Goal: Transaction & Acquisition: Purchase product/service

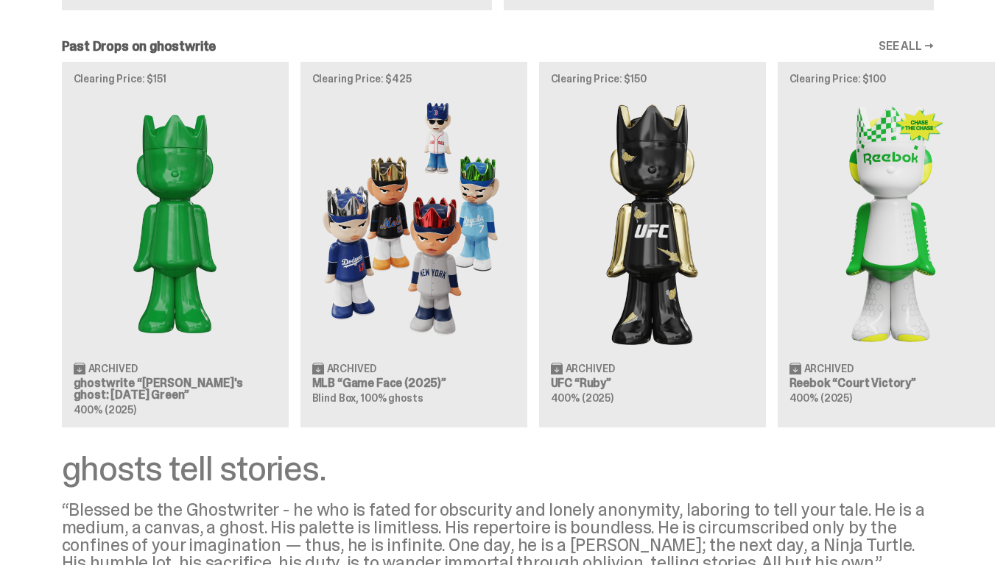
scroll to position [1523, 0]
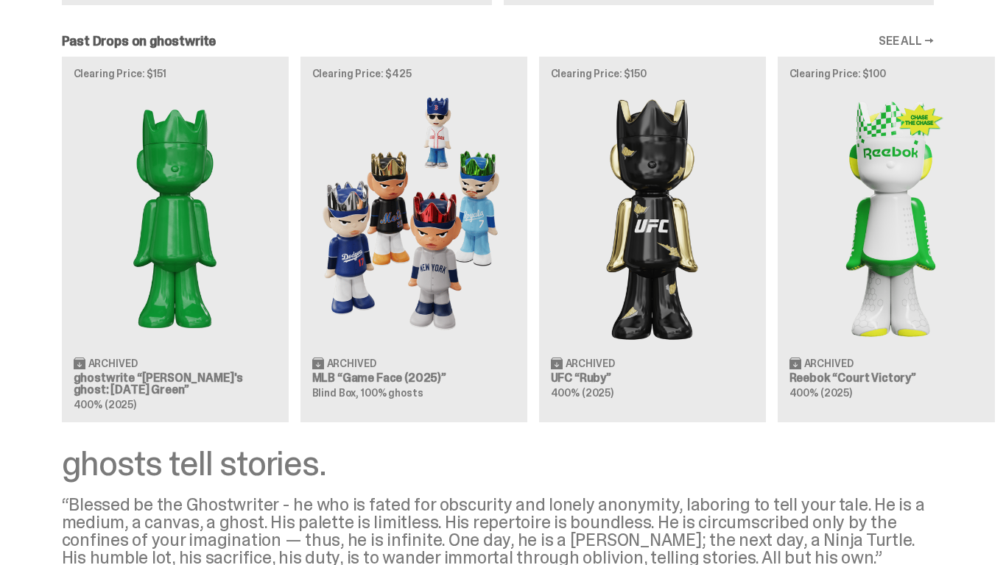
click at [161, 249] on div "Clearing Price: $151 Archived ghostwrite “[PERSON_NAME]'s ghost: [DATE] Green” …" at bounding box center [497, 239] width 995 height 365
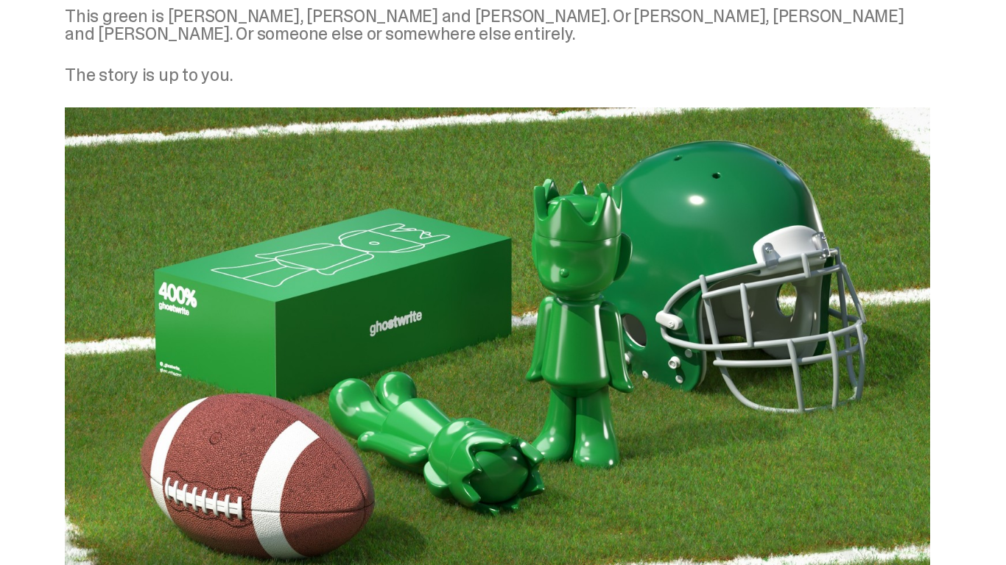
scroll to position [2059, 0]
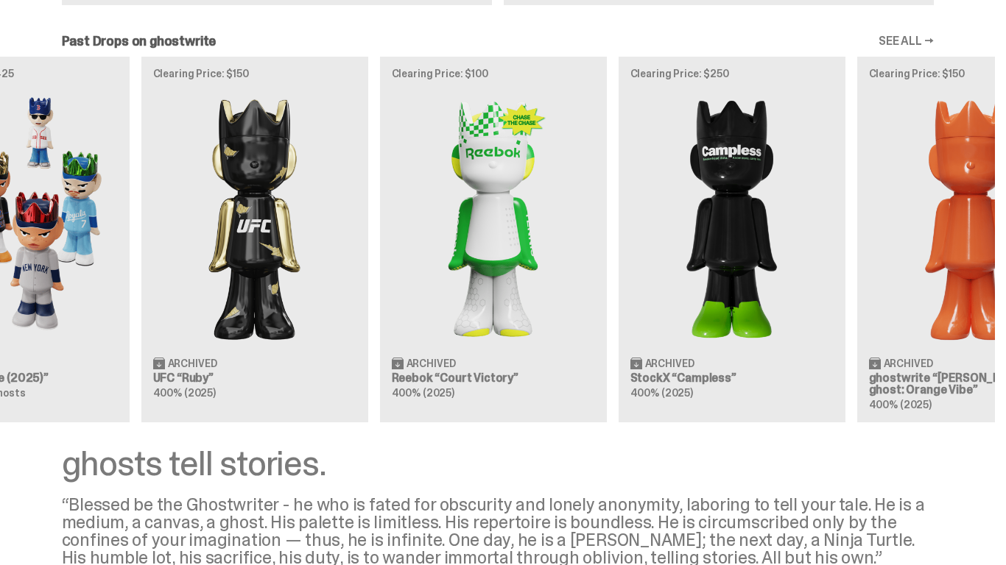
scroll to position [0, 516]
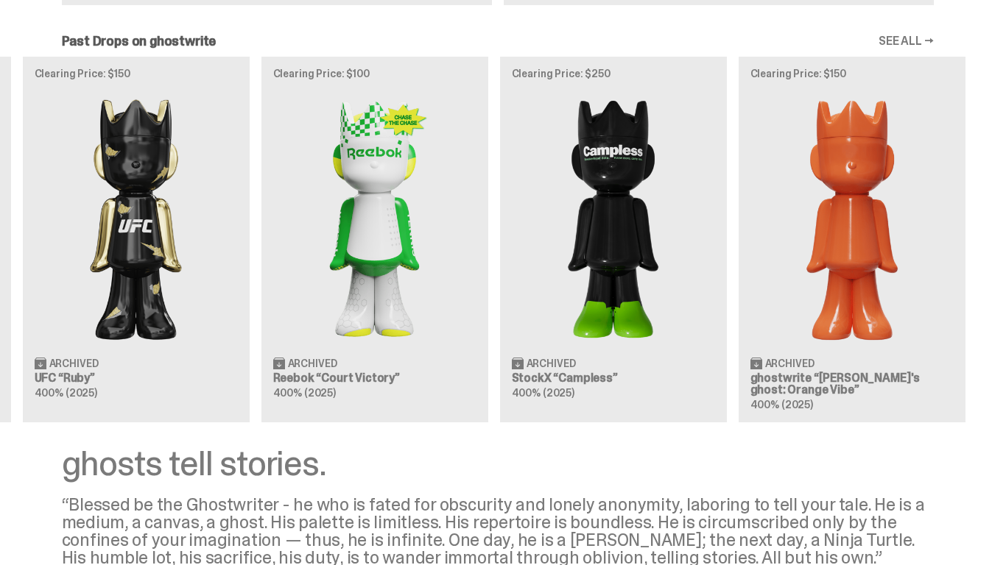
click at [387, 211] on div "Clearing Price: $151 Archived ghostwrite “[PERSON_NAME]'s ghost: [DATE] Green” …" at bounding box center [497, 239] width 995 height 365
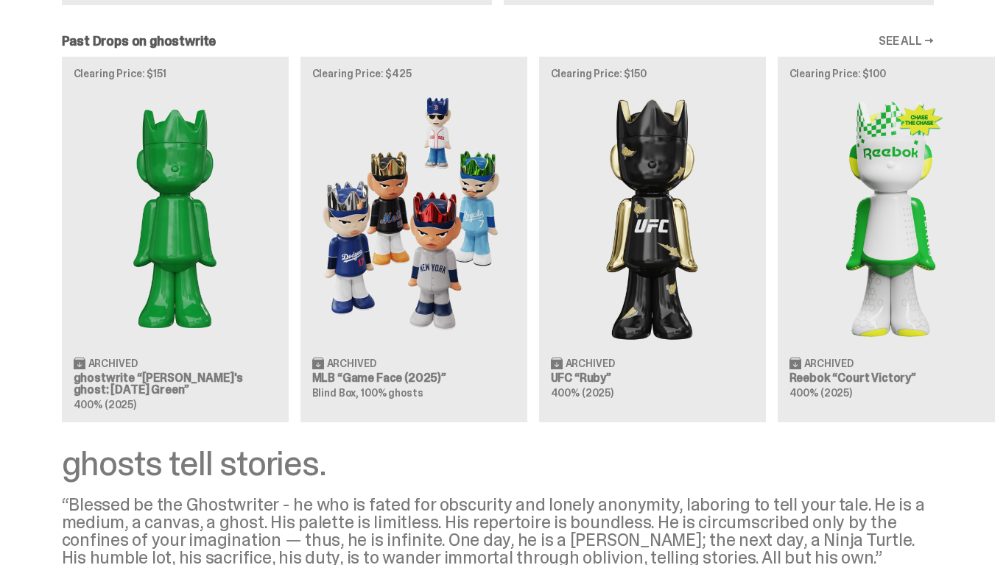
scroll to position [0, 516]
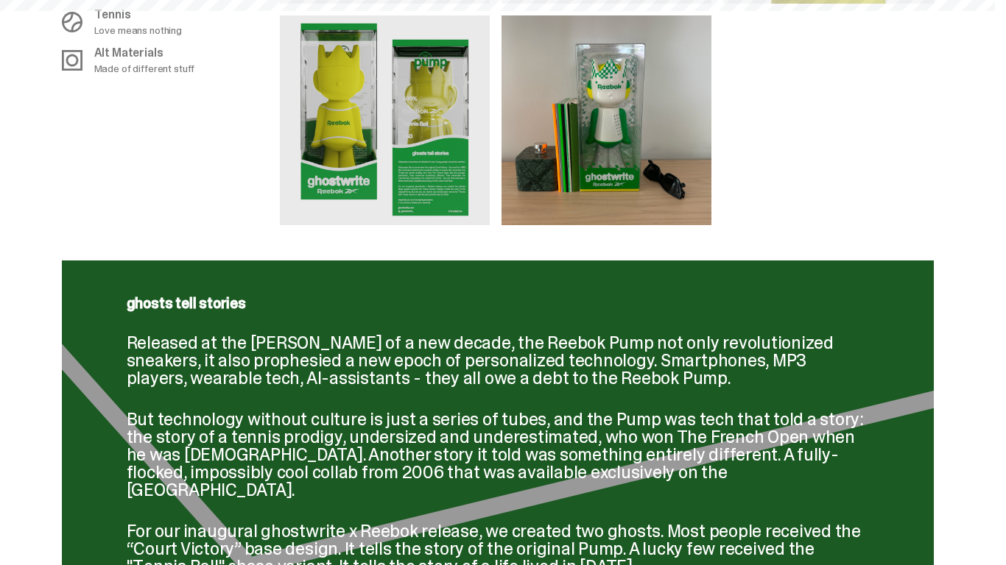
scroll to position [331, 0]
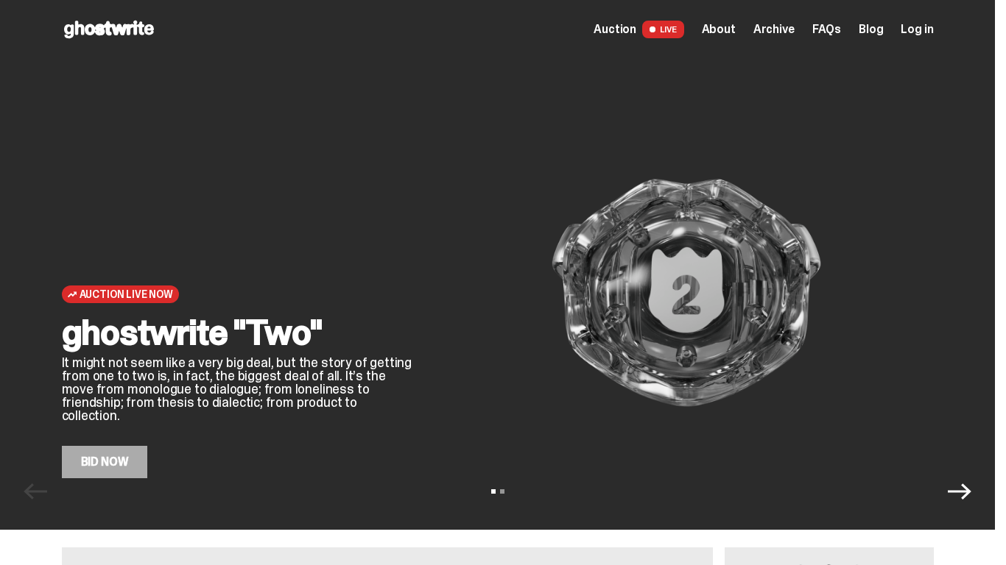
click at [118, 459] on link "Bid Now" at bounding box center [105, 462] width 86 height 32
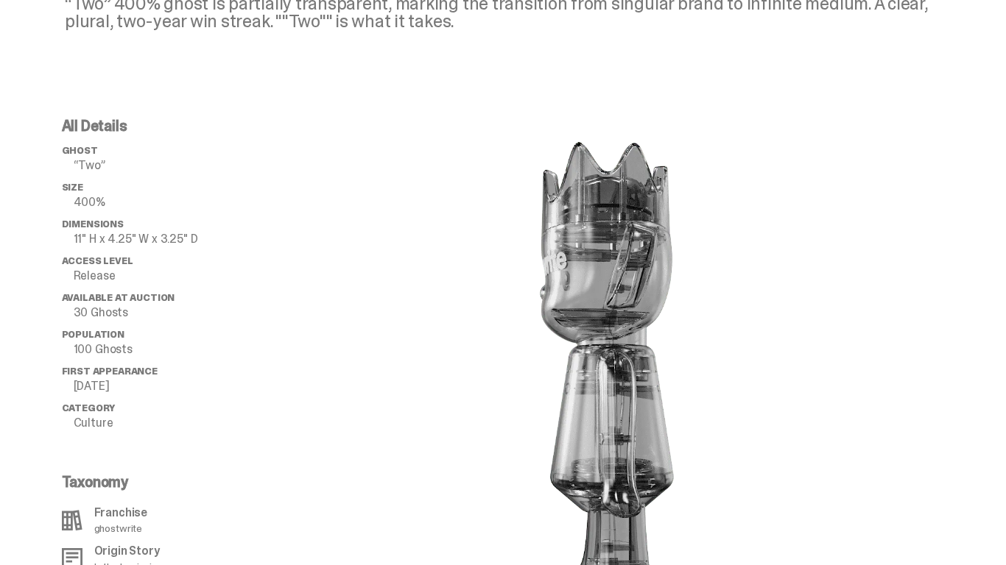
scroll to position [898, 0]
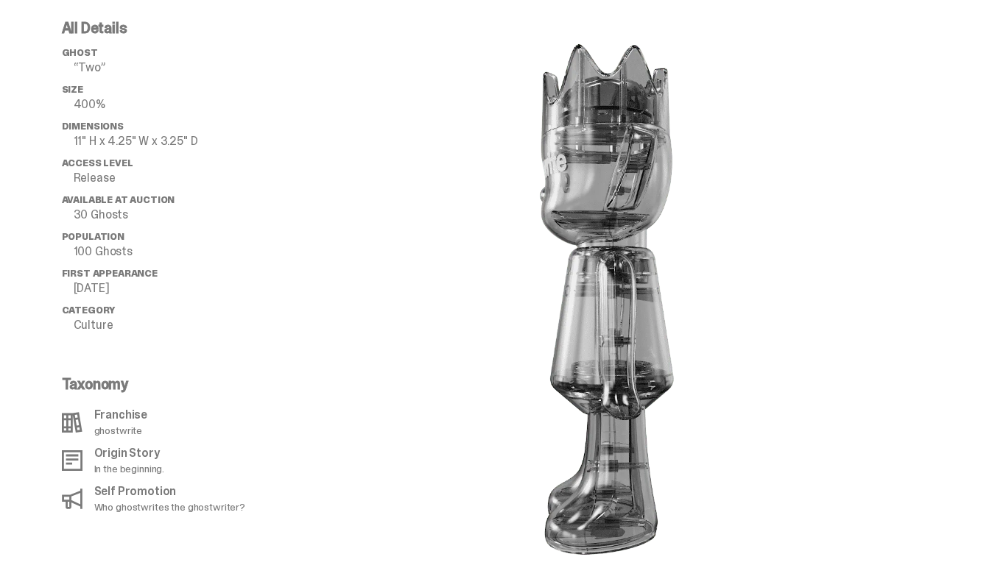
drag, startPoint x: 610, startPoint y: 299, endPoint x: 794, endPoint y: 336, distance: 187.1
click at [794, 336] on div at bounding box center [607, 296] width 654 height 550
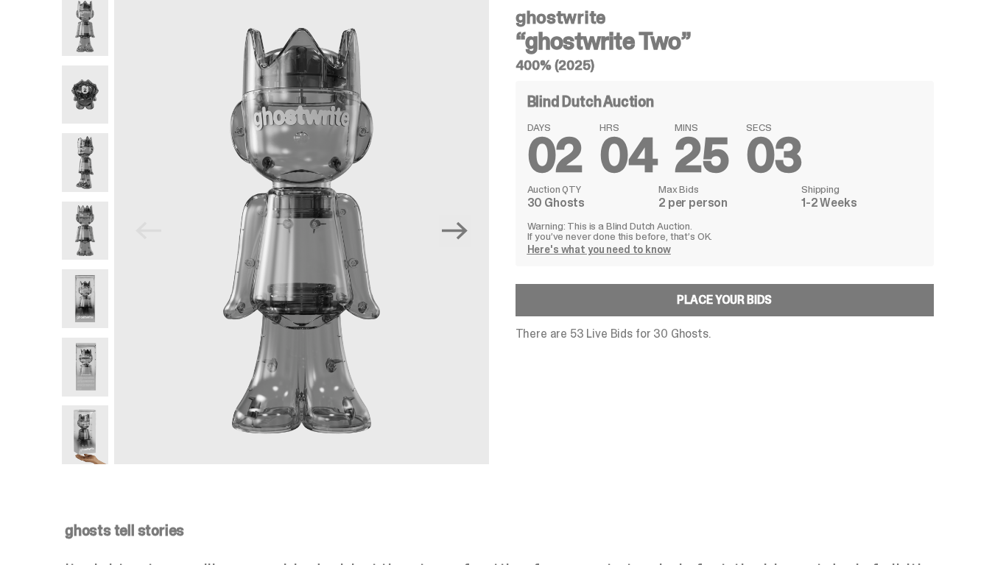
scroll to position [0, 0]
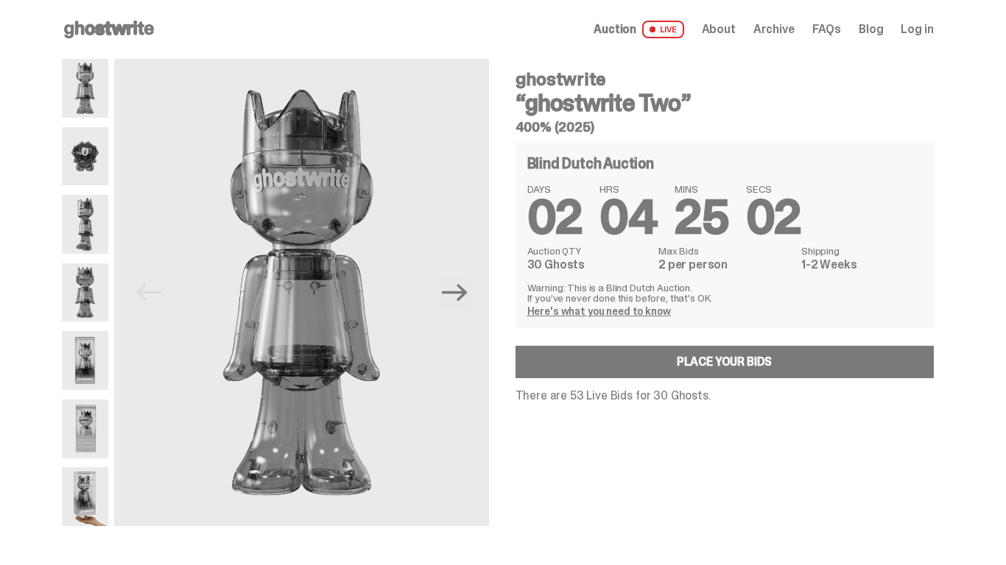
click at [109, 230] on img at bounding box center [85, 224] width 47 height 59
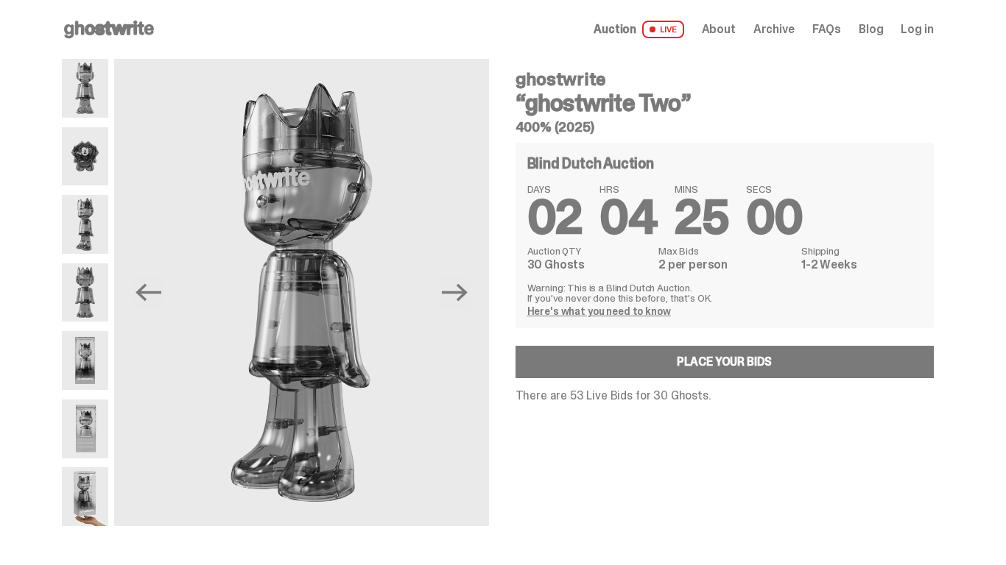
click at [105, 306] on img at bounding box center [85, 293] width 47 height 59
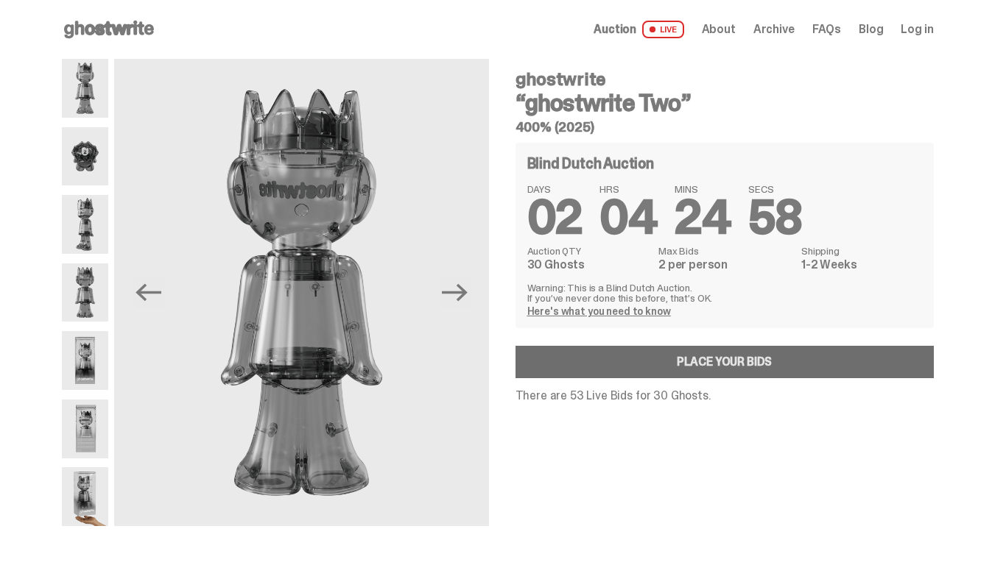
click at [657, 371] on link "Place your Bids" at bounding box center [724, 362] width 418 height 32
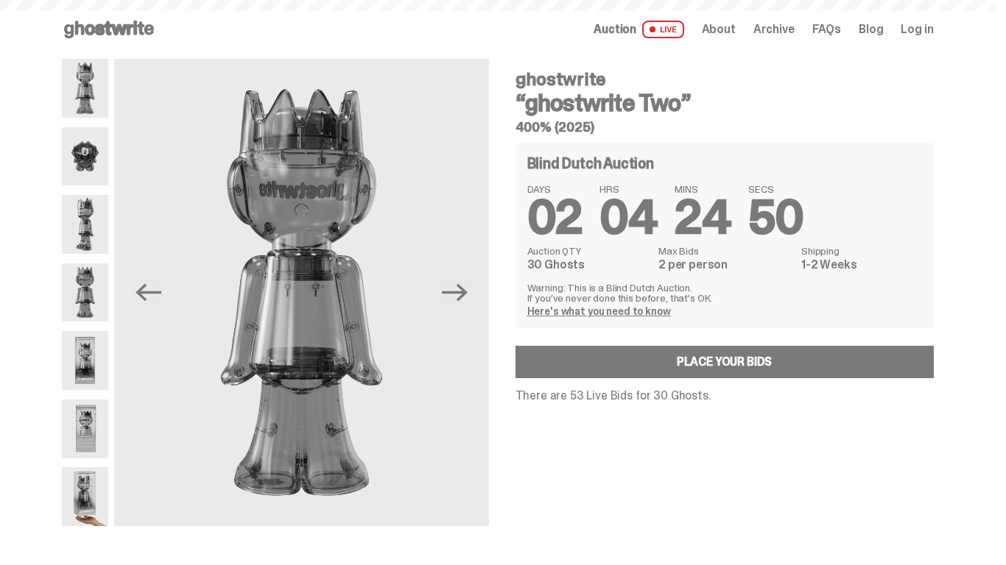
click at [596, 314] on link "Here's what you need to know" at bounding box center [599, 311] width 144 height 13
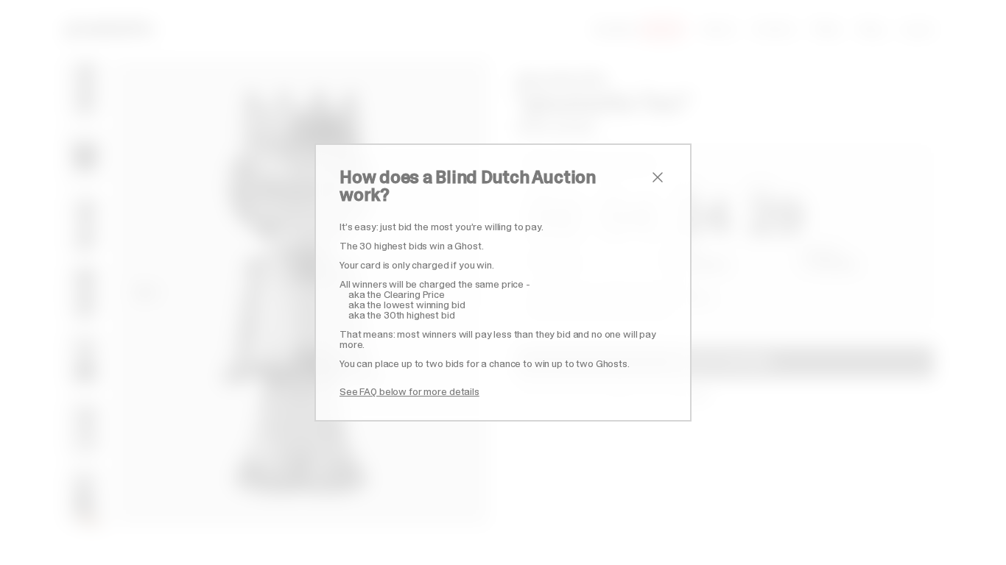
click at [658, 186] on span "close" at bounding box center [658, 178] width 18 height 18
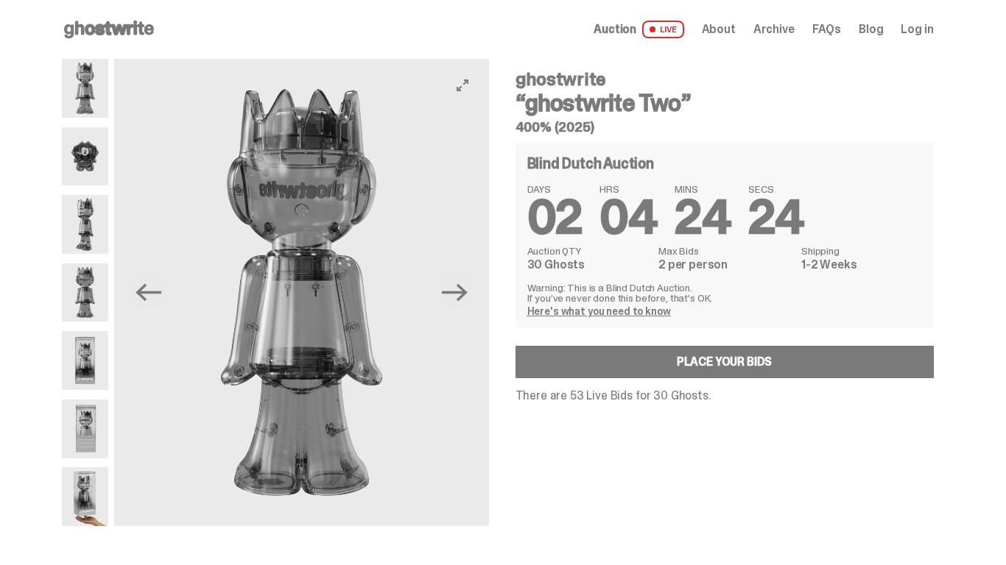
click at [471, 285] on button "Next" at bounding box center [455, 293] width 32 height 32
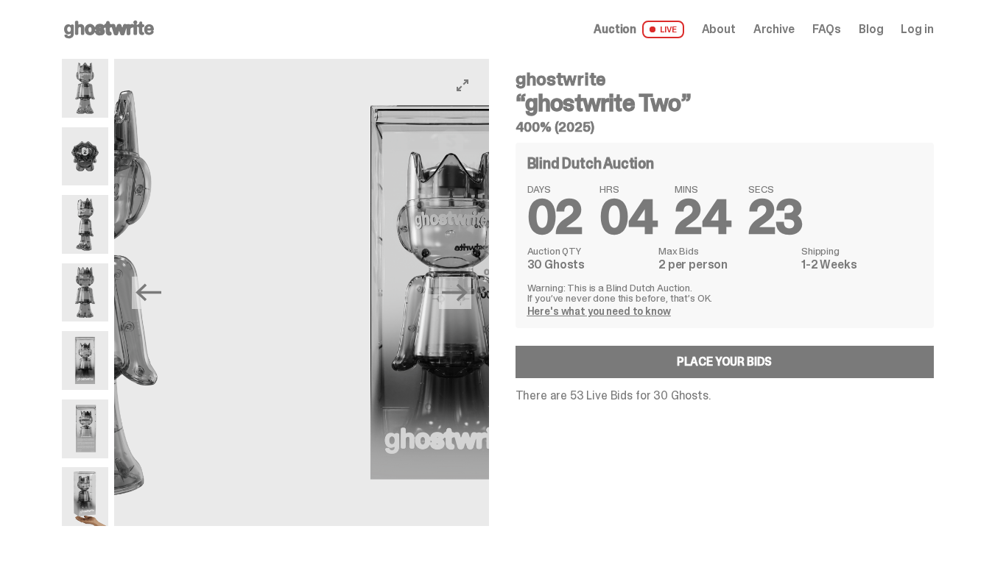
click at [471, 285] on button "Next" at bounding box center [455, 293] width 32 height 32
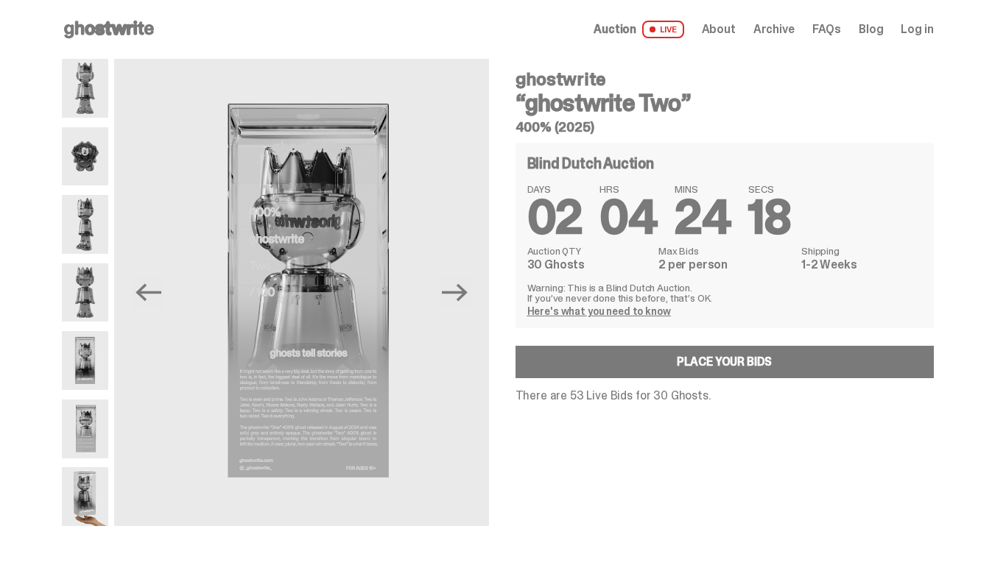
click at [634, 29] on span "Auction" at bounding box center [614, 30] width 43 height 12
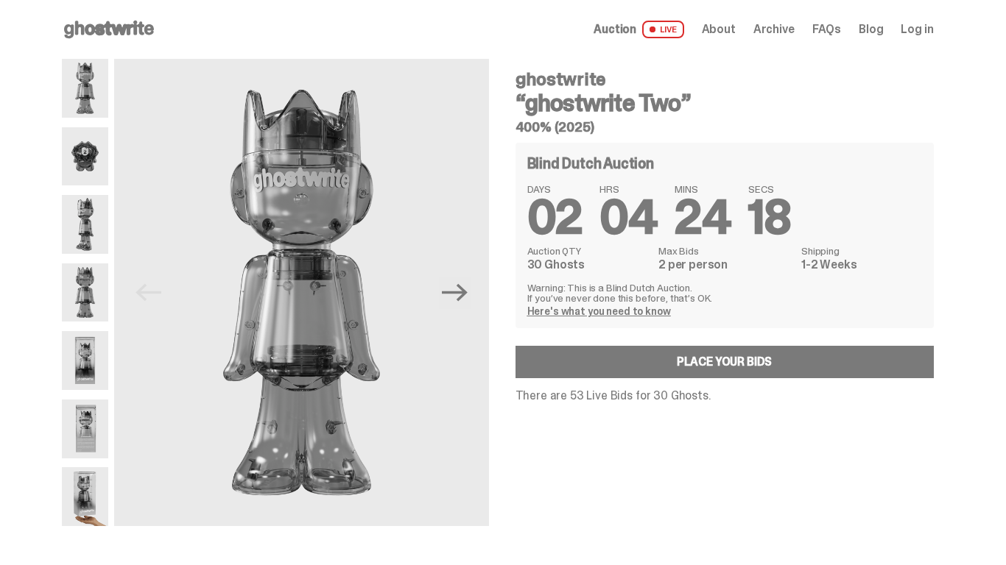
click at [124, 28] on use at bounding box center [109, 30] width 90 height 18
